Goal: Task Accomplishment & Management: Manage account settings

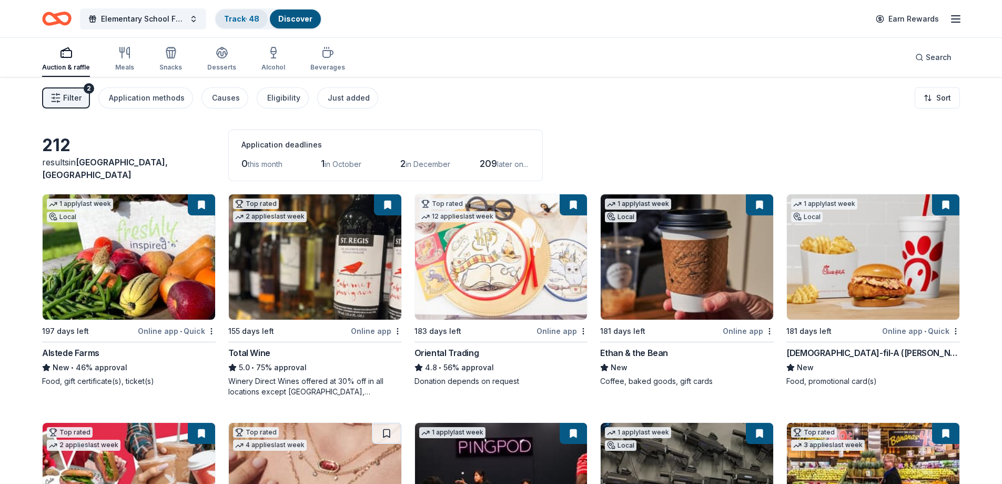
click at [244, 22] on link "Track · 48" at bounding box center [241, 18] width 35 height 9
click at [257, 23] on div "Track · 48" at bounding box center [242, 18] width 52 height 19
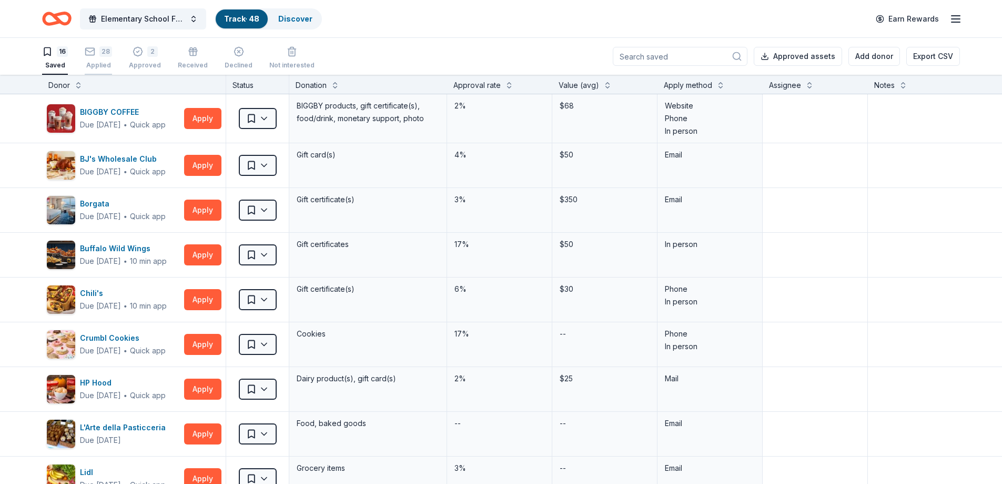
click at [103, 56] on div "28" at bounding box center [105, 51] width 13 height 11
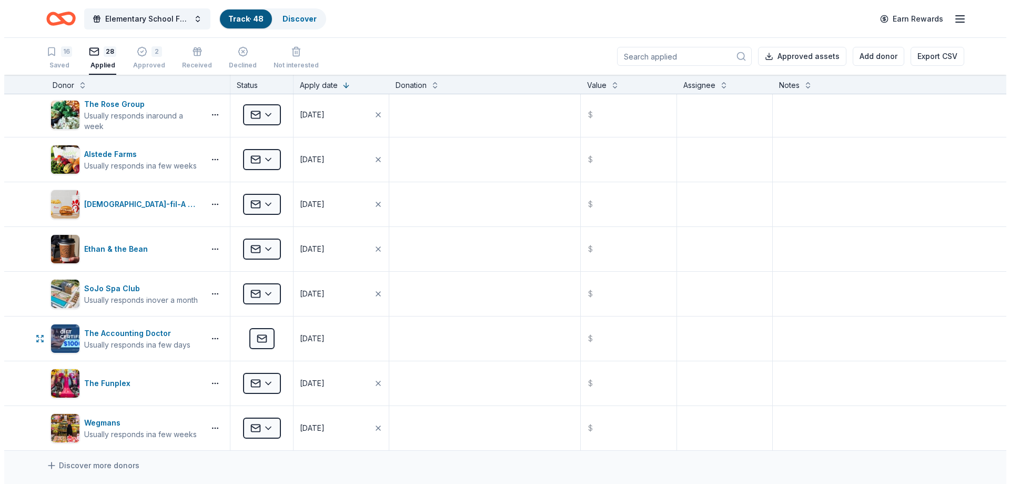
scroll to position [895, 0]
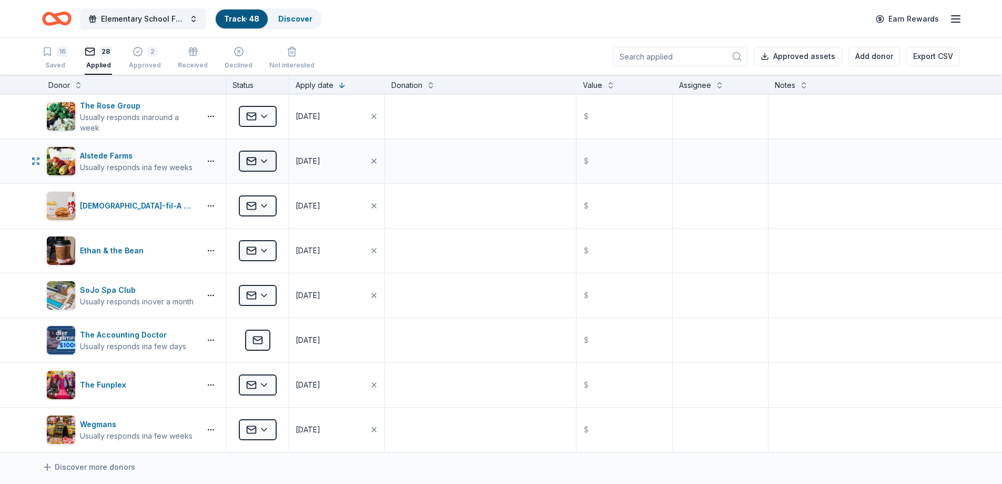
click at [262, 162] on html "Elementary School Fundraiser/ Tricky Tray Track · 48 Discover Earn Rewards 16 S…" at bounding box center [501, 242] width 1002 height 484
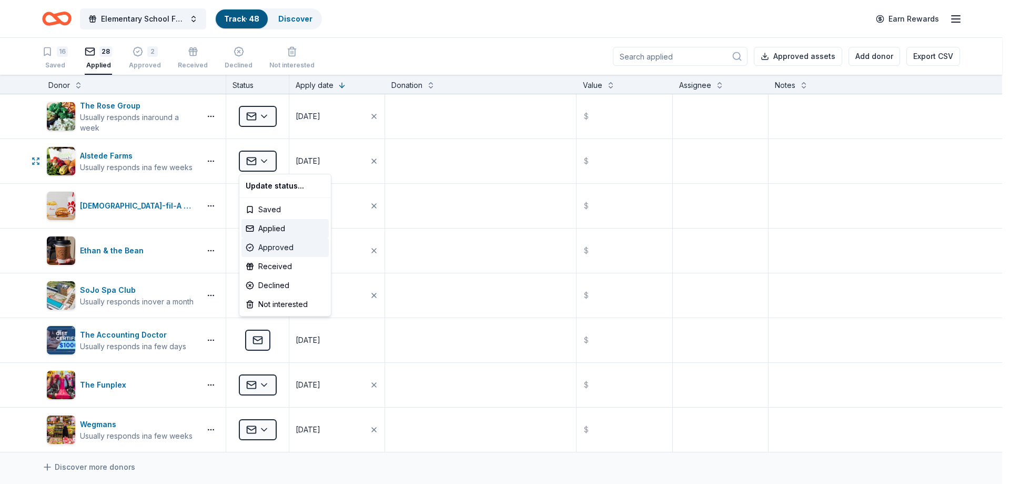
click at [304, 247] on div "Approved" at bounding box center [285, 247] width 87 height 19
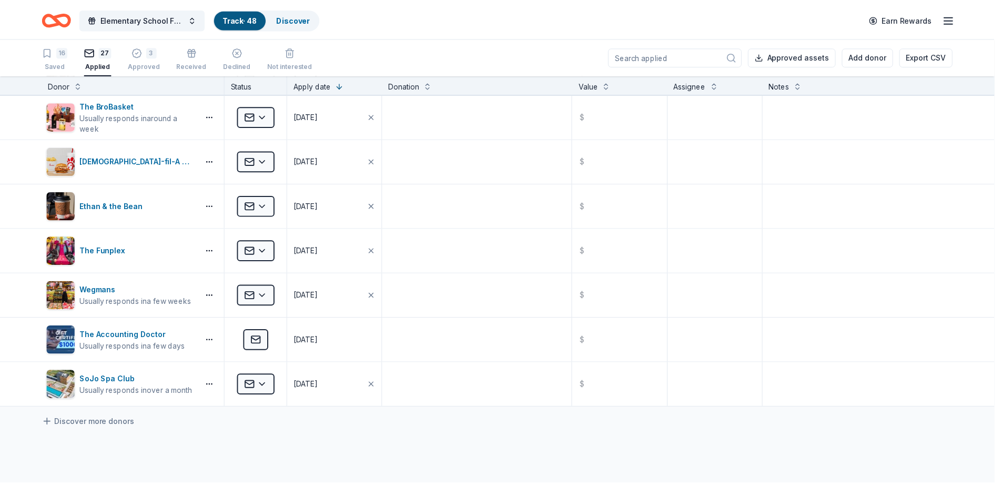
scroll to position [805, 0]
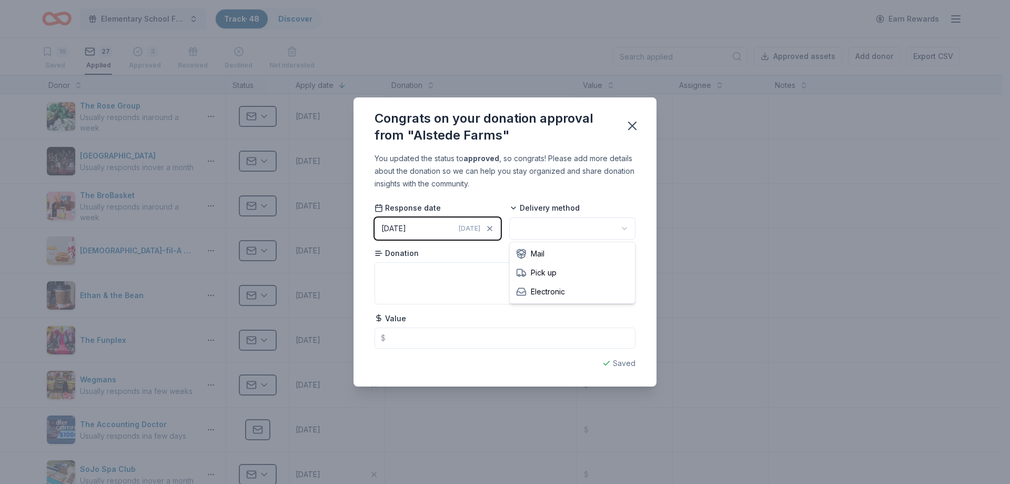
click at [547, 228] on html "Elementary School Fundraiser/ Tricky Tray Track · 48 Discover Earn Rewards 16 S…" at bounding box center [505, 242] width 1010 height 484
click at [420, 276] on textarea at bounding box center [505, 283] width 261 height 42
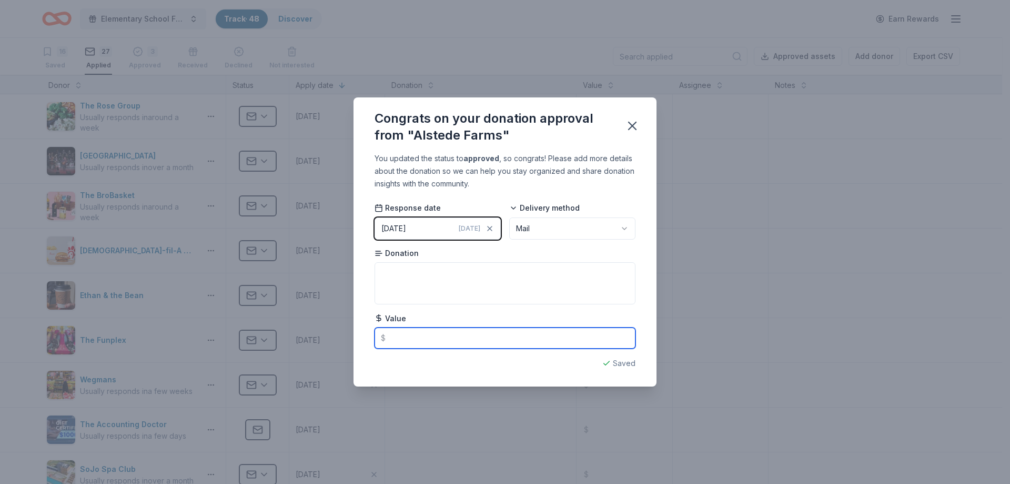
click at [423, 337] on input "text" at bounding box center [505, 337] width 261 height 21
click at [435, 279] on textarea at bounding box center [505, 283] width 261 height 42
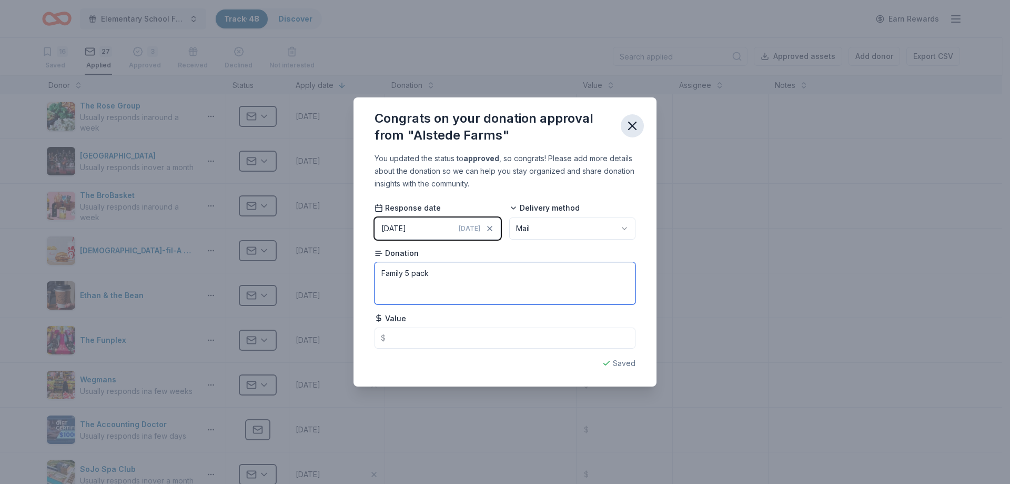
type textarea "Family 5 pack"
click at [634, 127] on icon "button" at bounding box center [632, 125] width 7 height 7
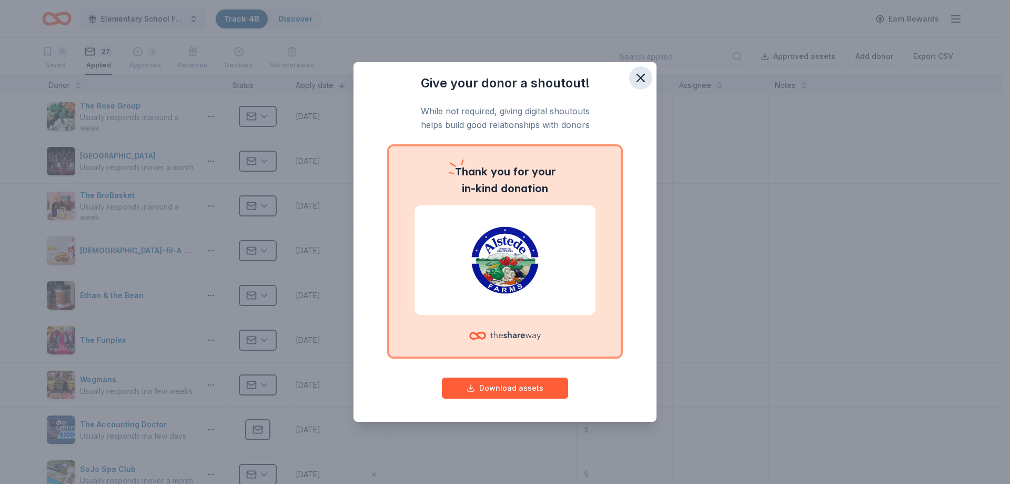
click at [644, 77] on icon "button" at bounding box center [641, 78] width 15 height 15
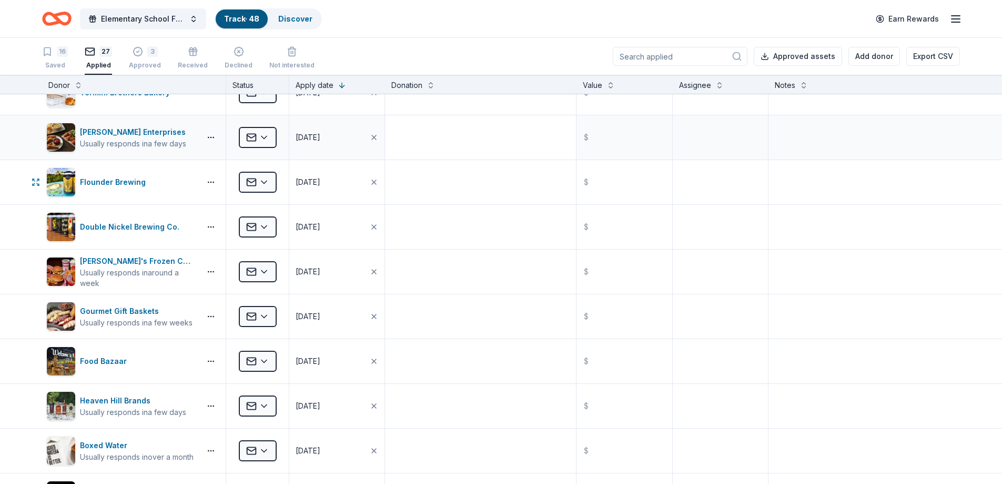
scroll to position [0, 0]
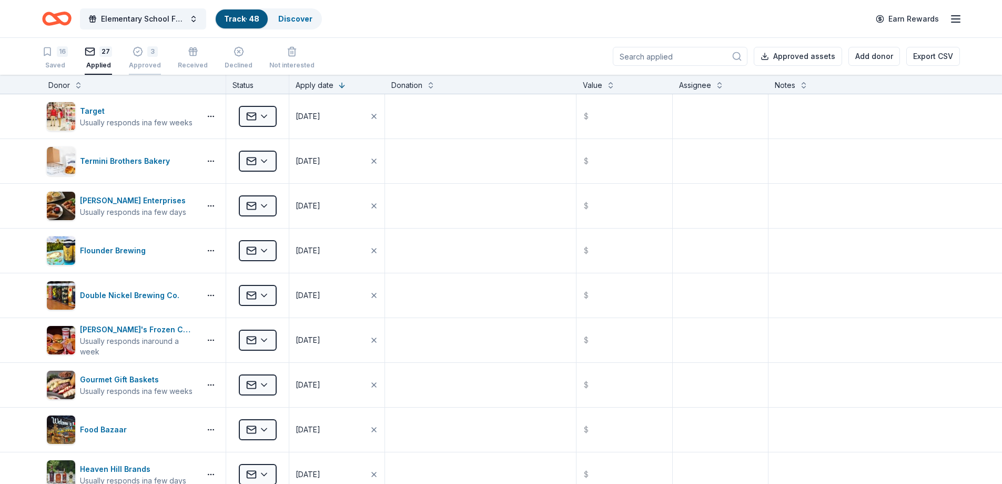
click at [154, 57] on div "3 Approved" at bounding box center [145, 52] width 32 height 23
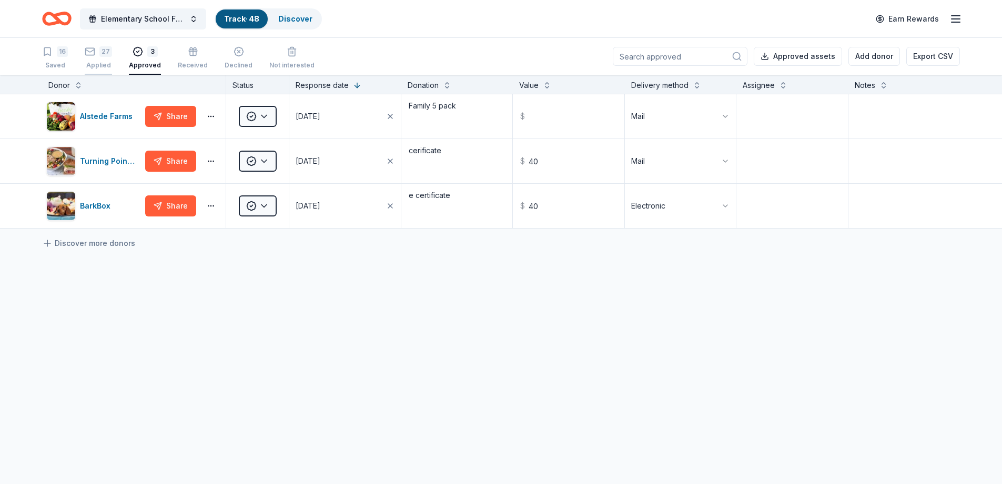
click at [100, 66] on div "Applied" at bounding box center [98, 65] width 27 height 8
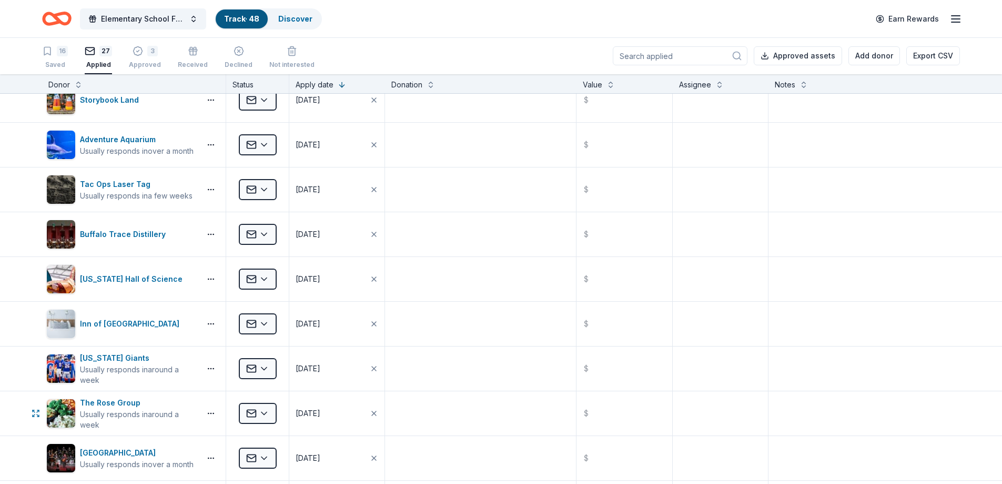
scroll to position [210, 0]
